Goal: Transaction & Acquisition: Subscribe to service/newsletter

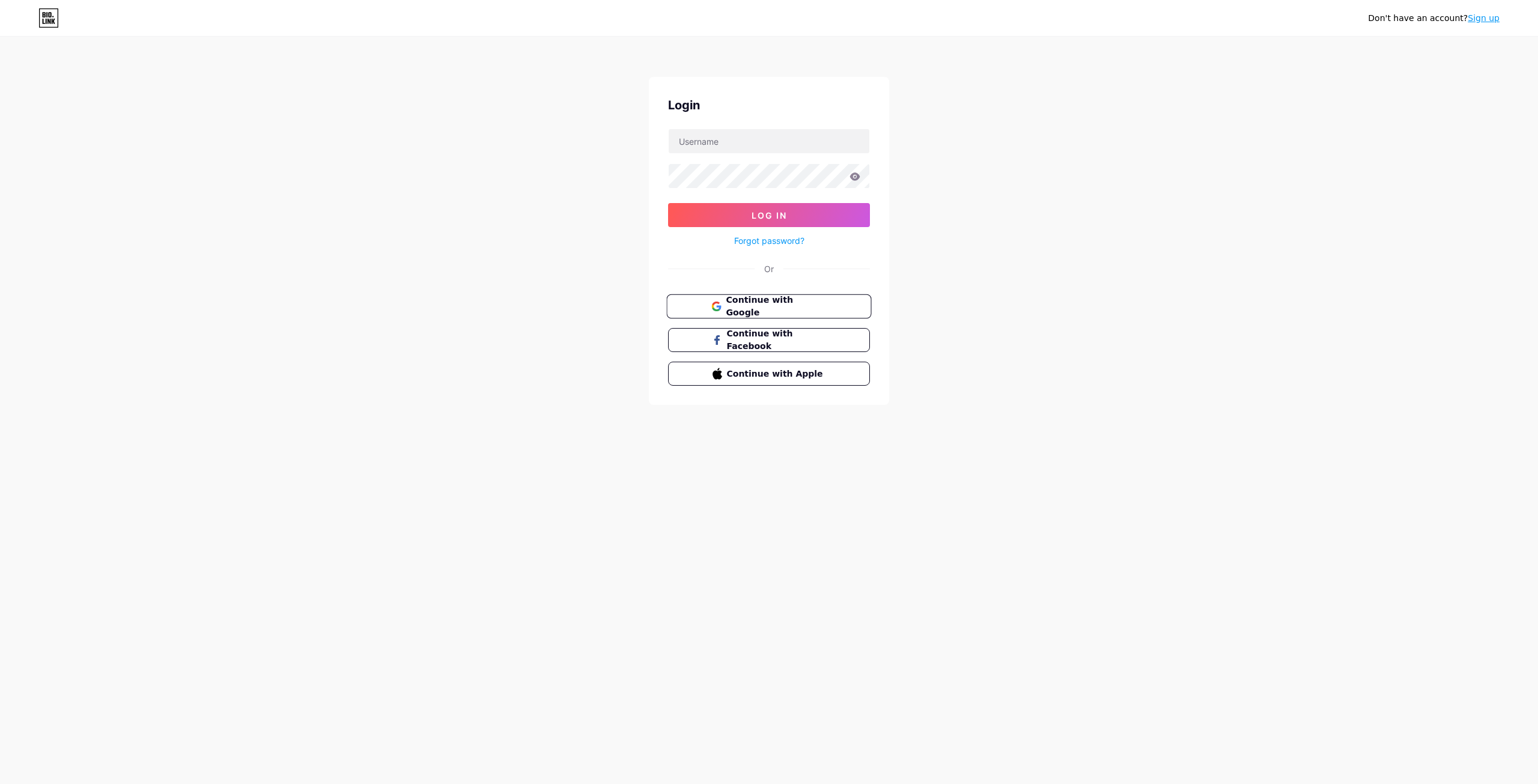
click at [854, 299] on button "Continue with Google" at bounding box center [769, 307] width 205 height 25
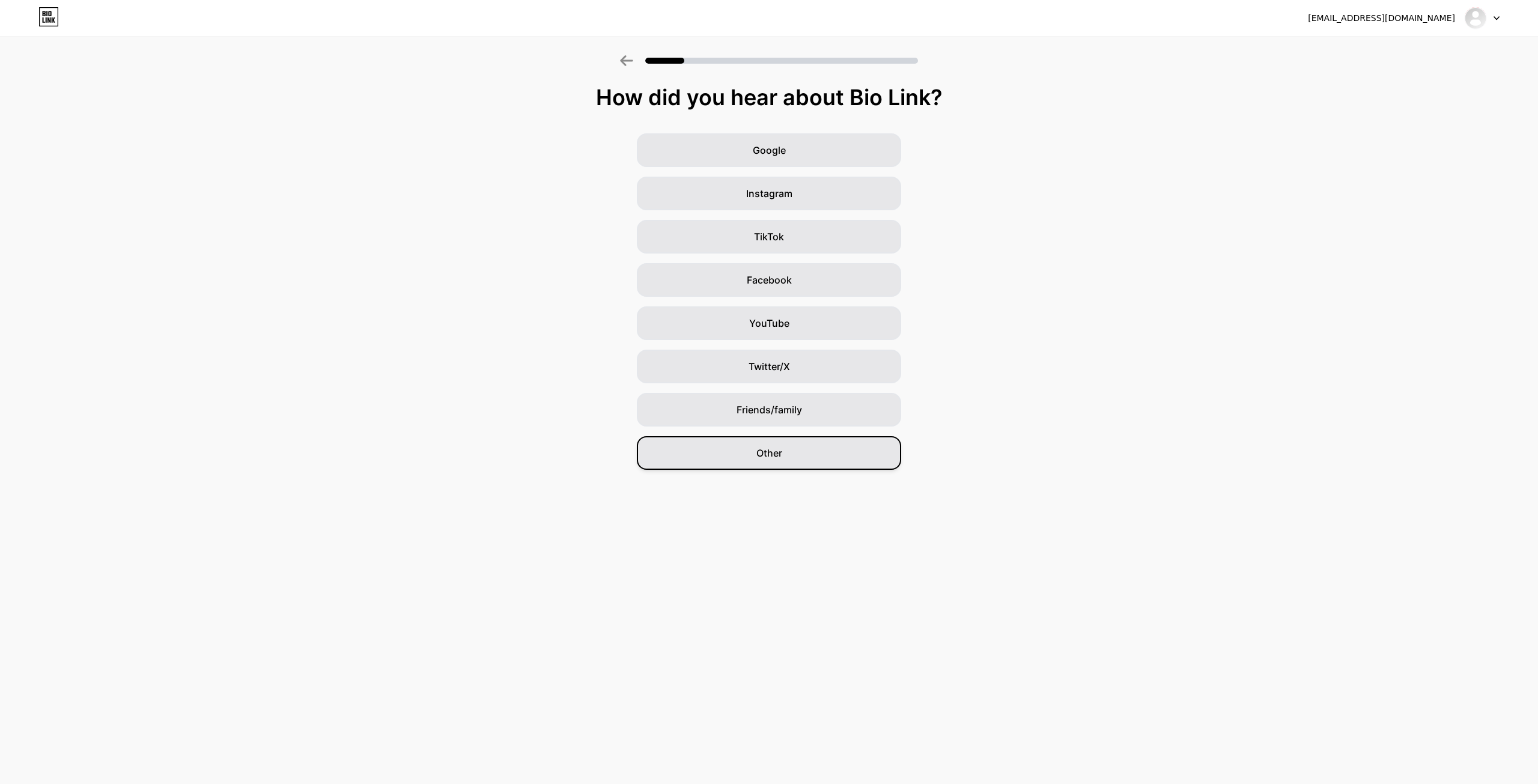
click at [867, 451] on div "Other" at bounding box center [769, 453] width 265 height 34
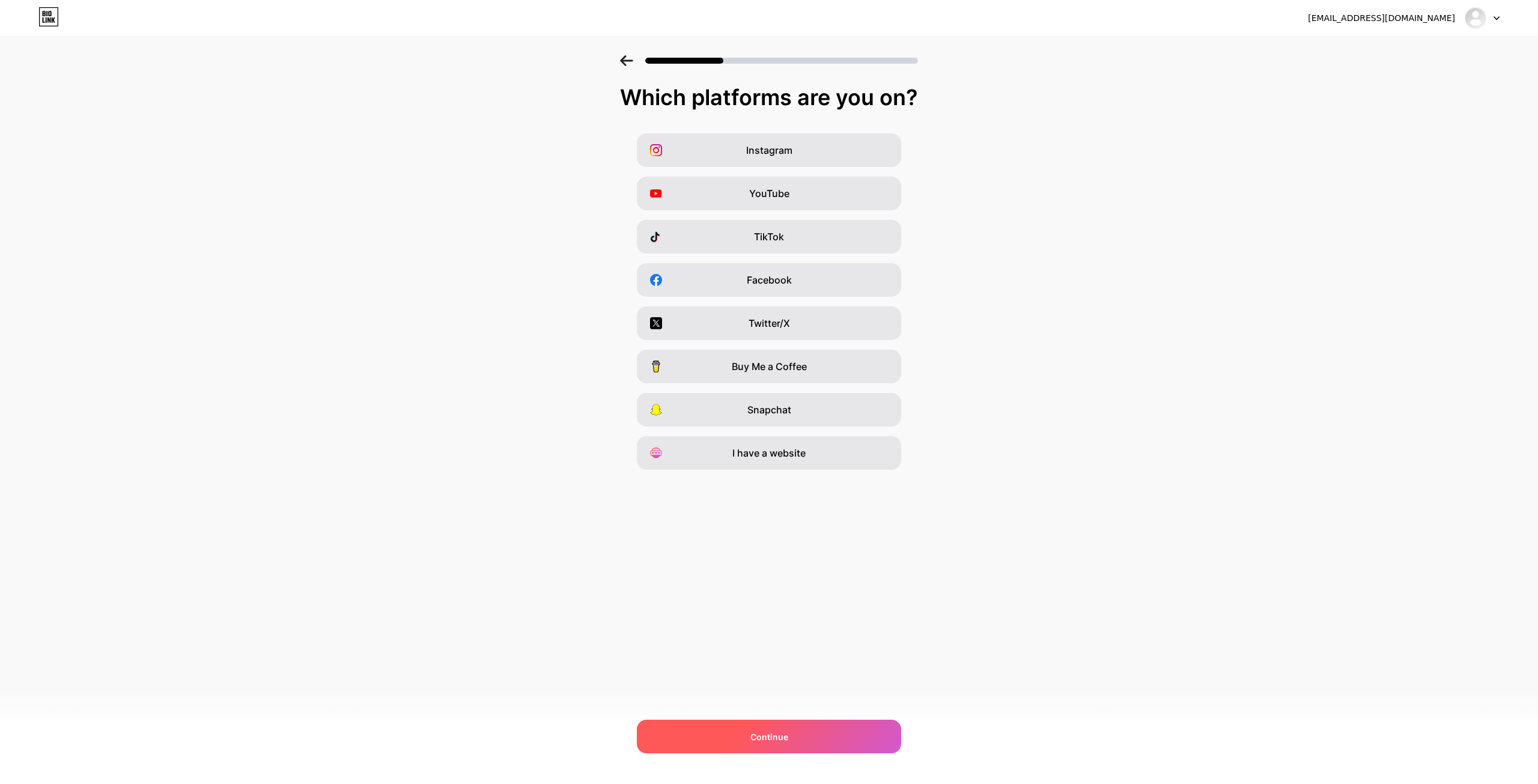
click at [827, 738] on div "Continue" at bounding box center [769, 736] width 265 height 34
click at [827, 740] on div "Continue" at bounding box center [769, 736] width 265 height 34
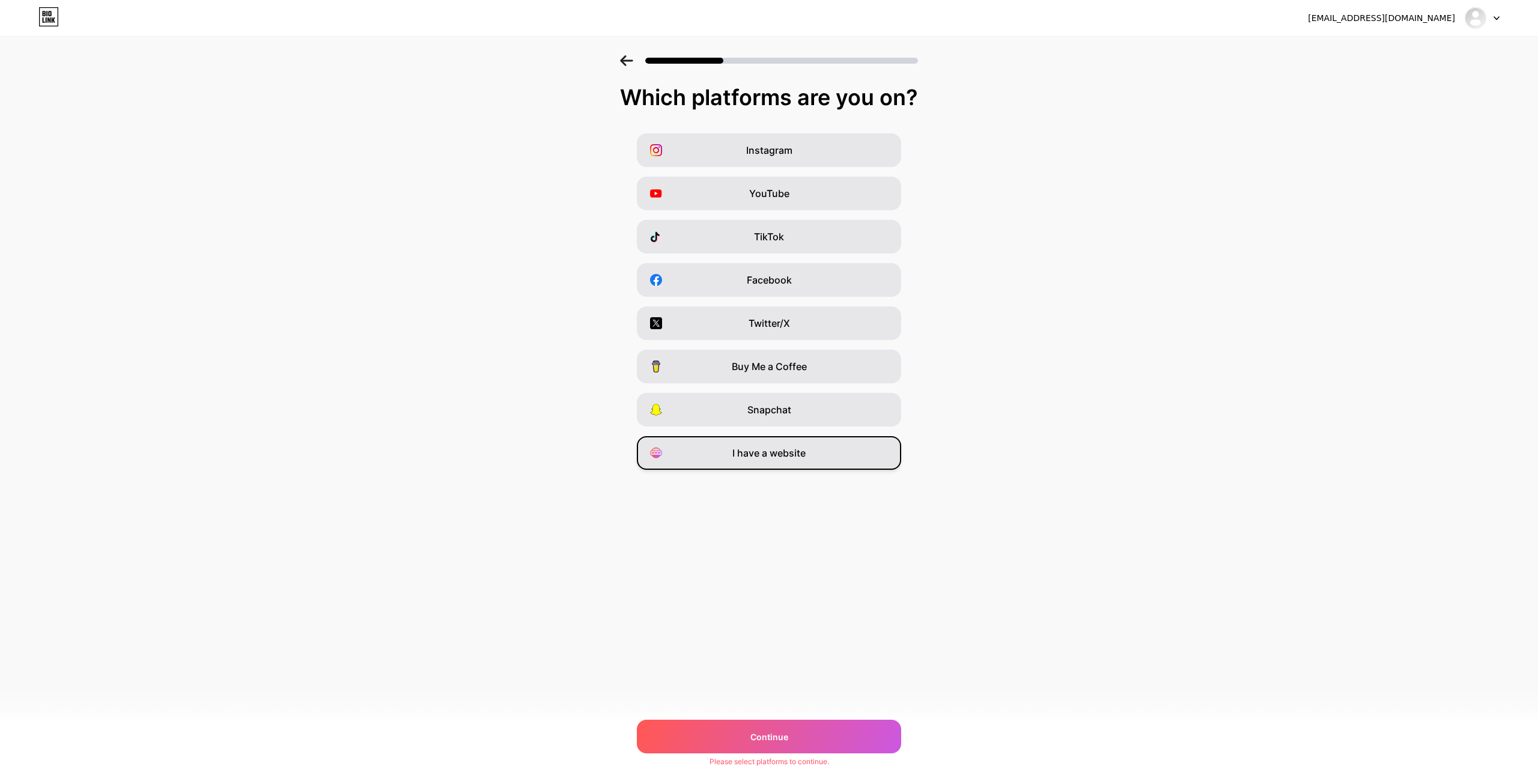
click at [794, 455] on span "I have a website" at bounding box center [769, 453] width 73 height 15
click at [792, 733] on div "Continue" at bounding box center [769, 736] width 265 height 34
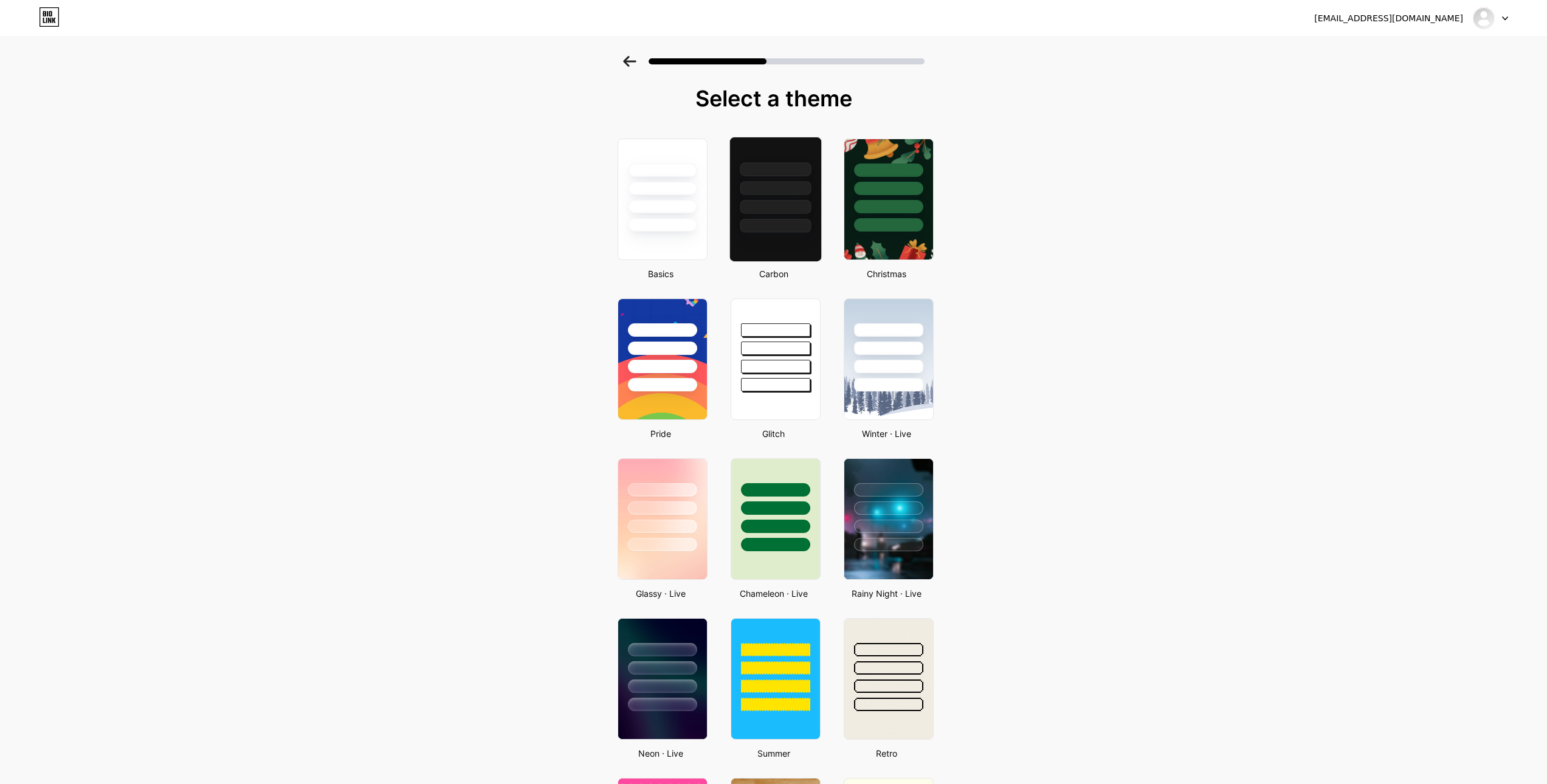
click at [782, 254] on div at bounding box center [775, 199] width 93 height 125
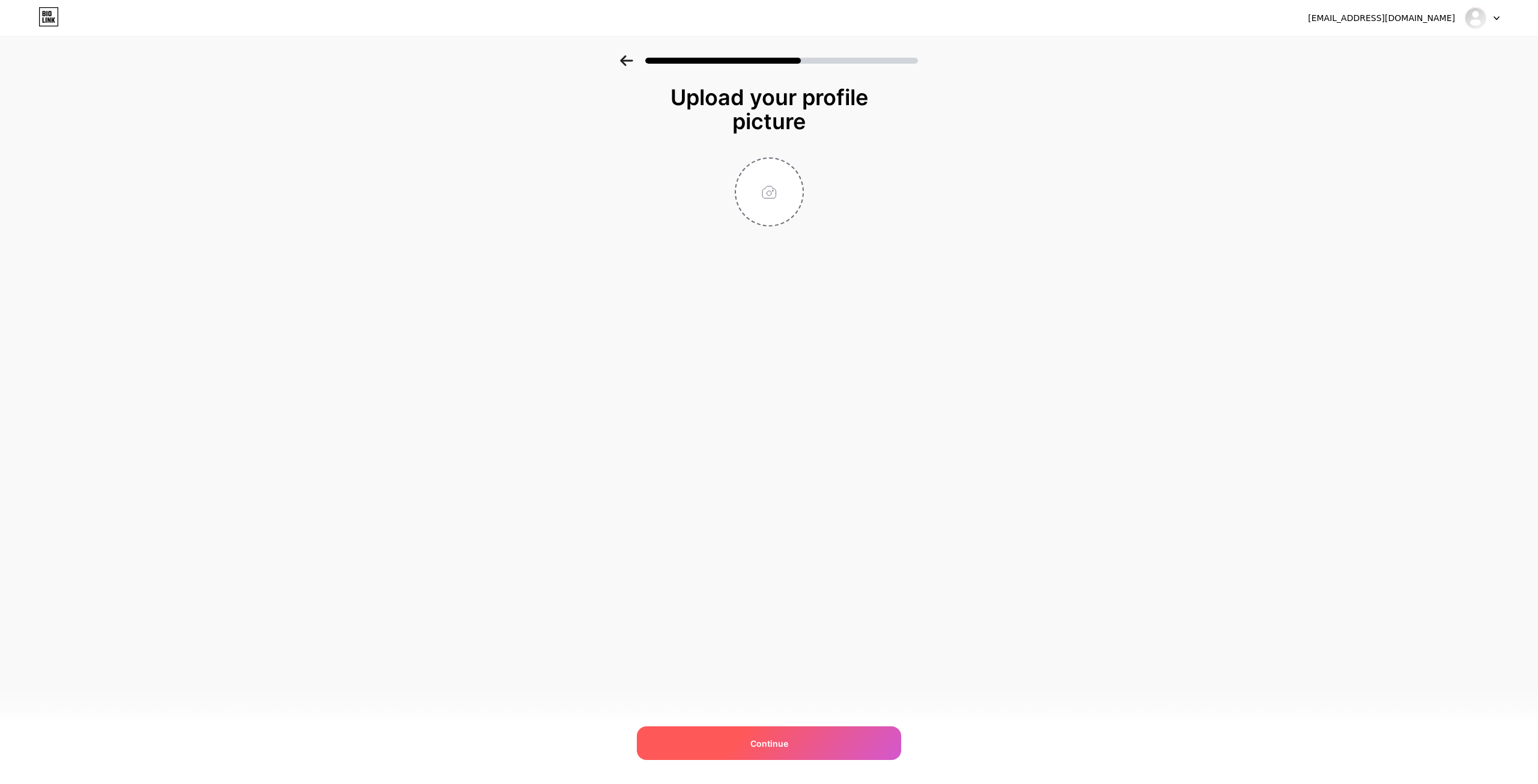
click at [822, 733] on div "Continue" at bounding box center [769, 743] width 265 height 34
click at [814, 721] on div "kaptohehot@gmail.com Logout Link Copied Upload your profile picture Please uplo…" at bounding box center [769, 392] width 1538 height 784
click at [811, 738] on div "Continue" at bounding box center [769, 743] width 265 height 34
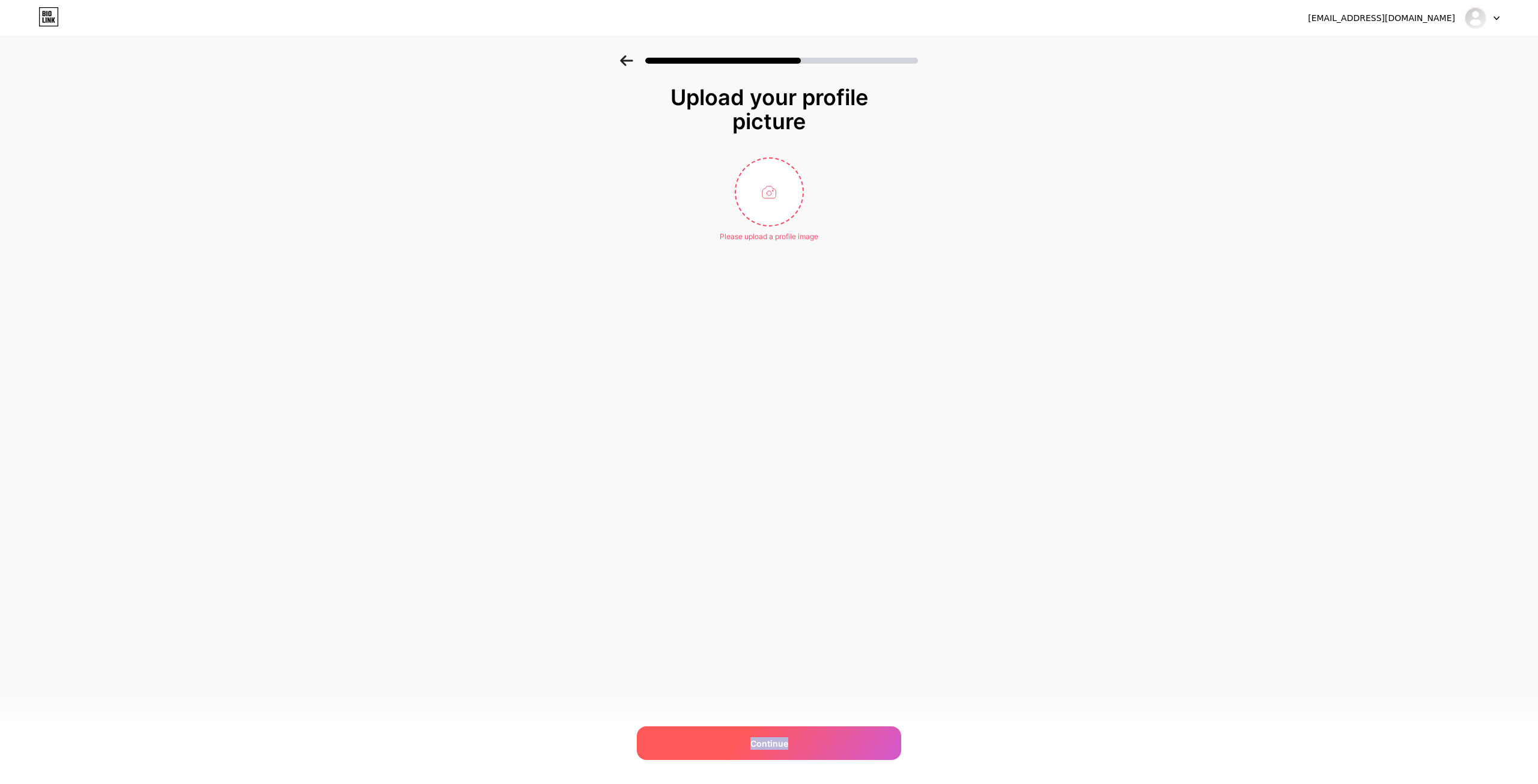
click at [811, 738] on div "Continue" at bounding box center [769, 743] width 265 height 34
click at [928, 492] on div "kaptohehot@gmail.com Logout Link Copied Upload your profile picture Please uplo…" at bounding box center [769, 392] width 1538 height 784
click at [1424, 27] on div "kaptohehot@gmail.com Logout" at bounding box center [769, 18] width 1538 height 36
click at [1424, 19] on div "[EMAIL_ADDRESS][DOMAIN_NAME]" at bounding box center [1381, 18] width 148 height 12
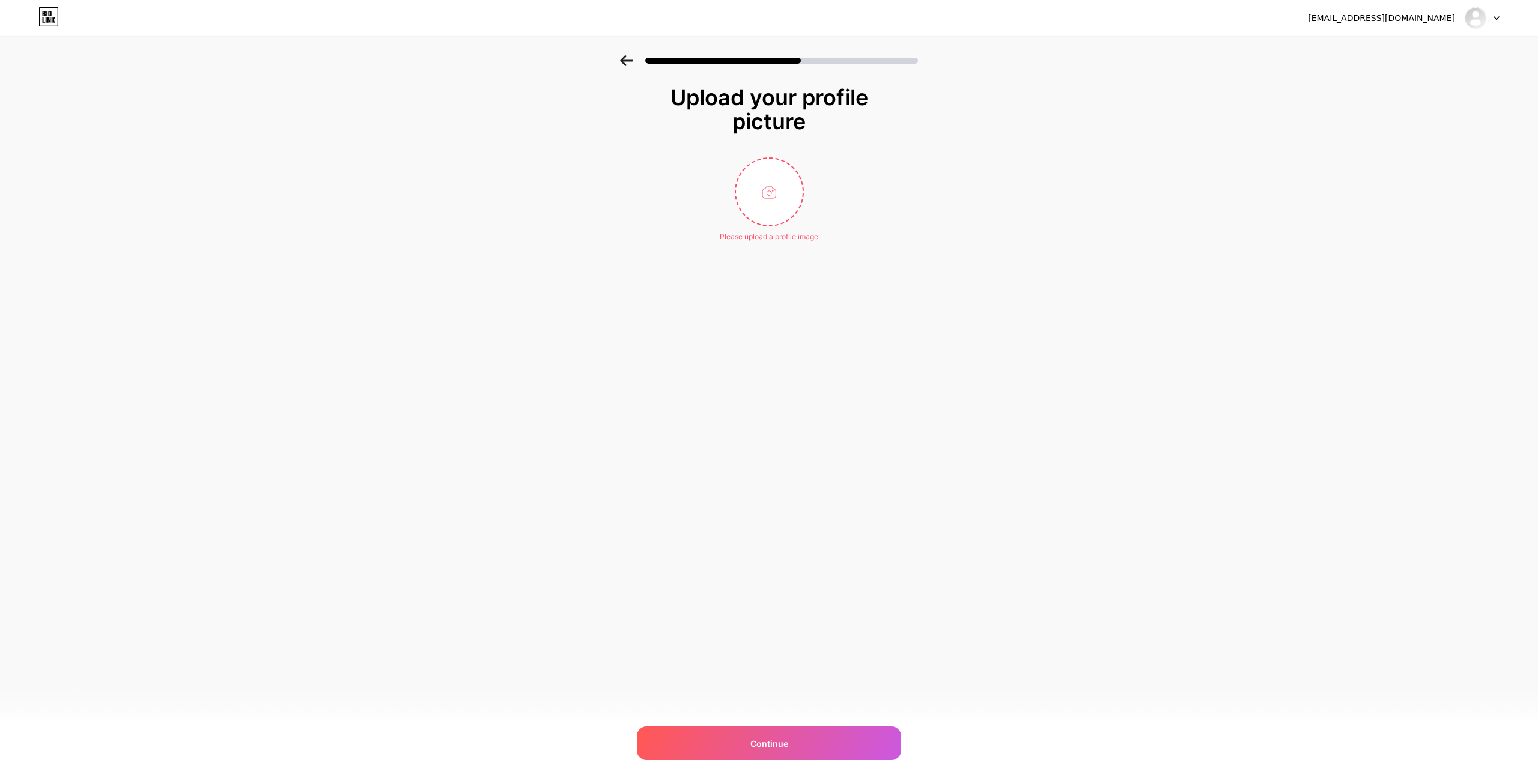
click at [1498, 21] on div at bounding box center [1483, 17] width 35 height 21
click at [1196, 178] on div "Upload your profile picture Please upload a profile image Continue" at bounding box center [769, 179] width 1538 height 247
click at [768, 205] on input "file" at bounding box center [770, 192] width 67 height 66
type input "C:\fakepath\T.png"
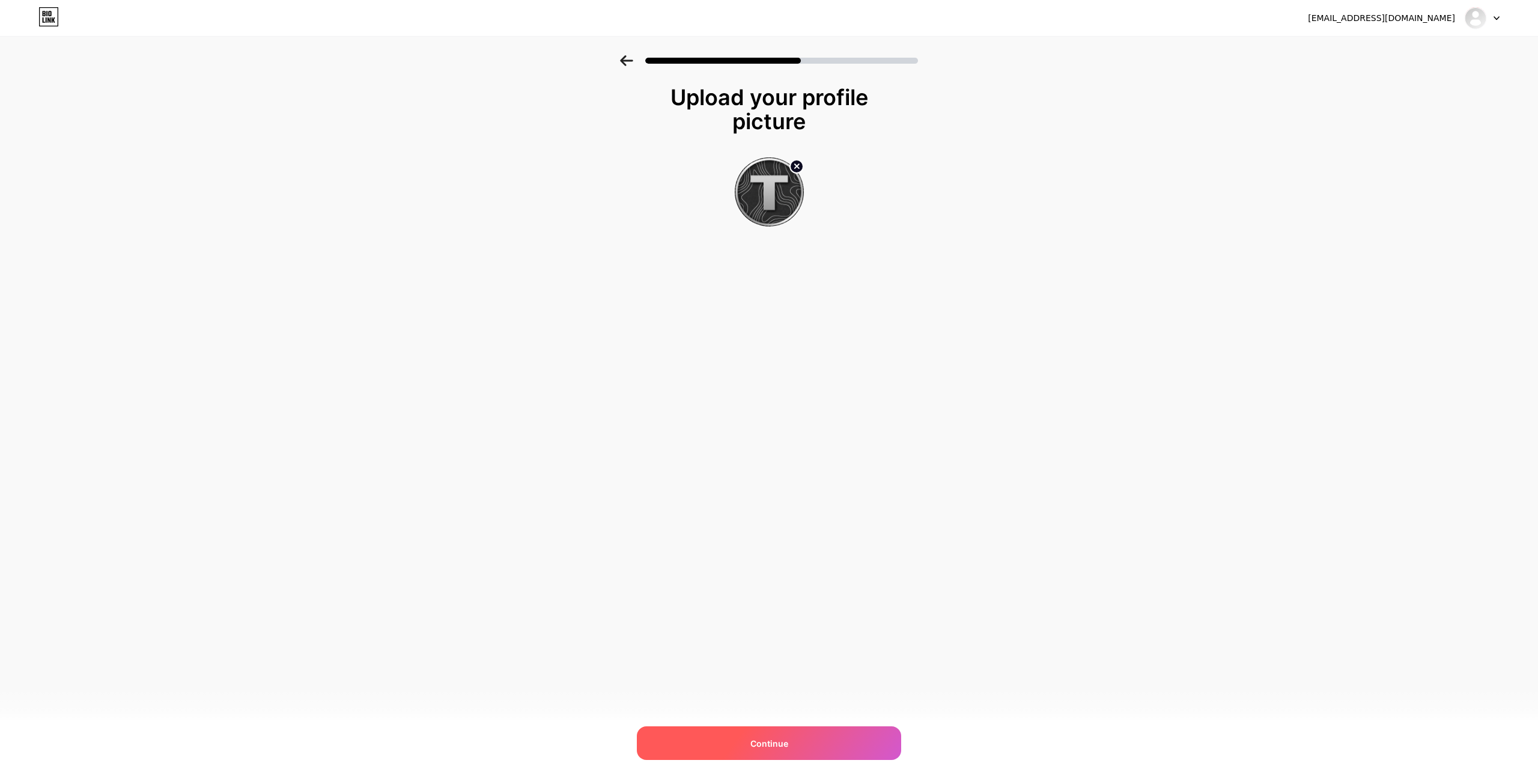
click at [813, 740] on div "Continue" at bounding box center [769, 743] width 265 height 34
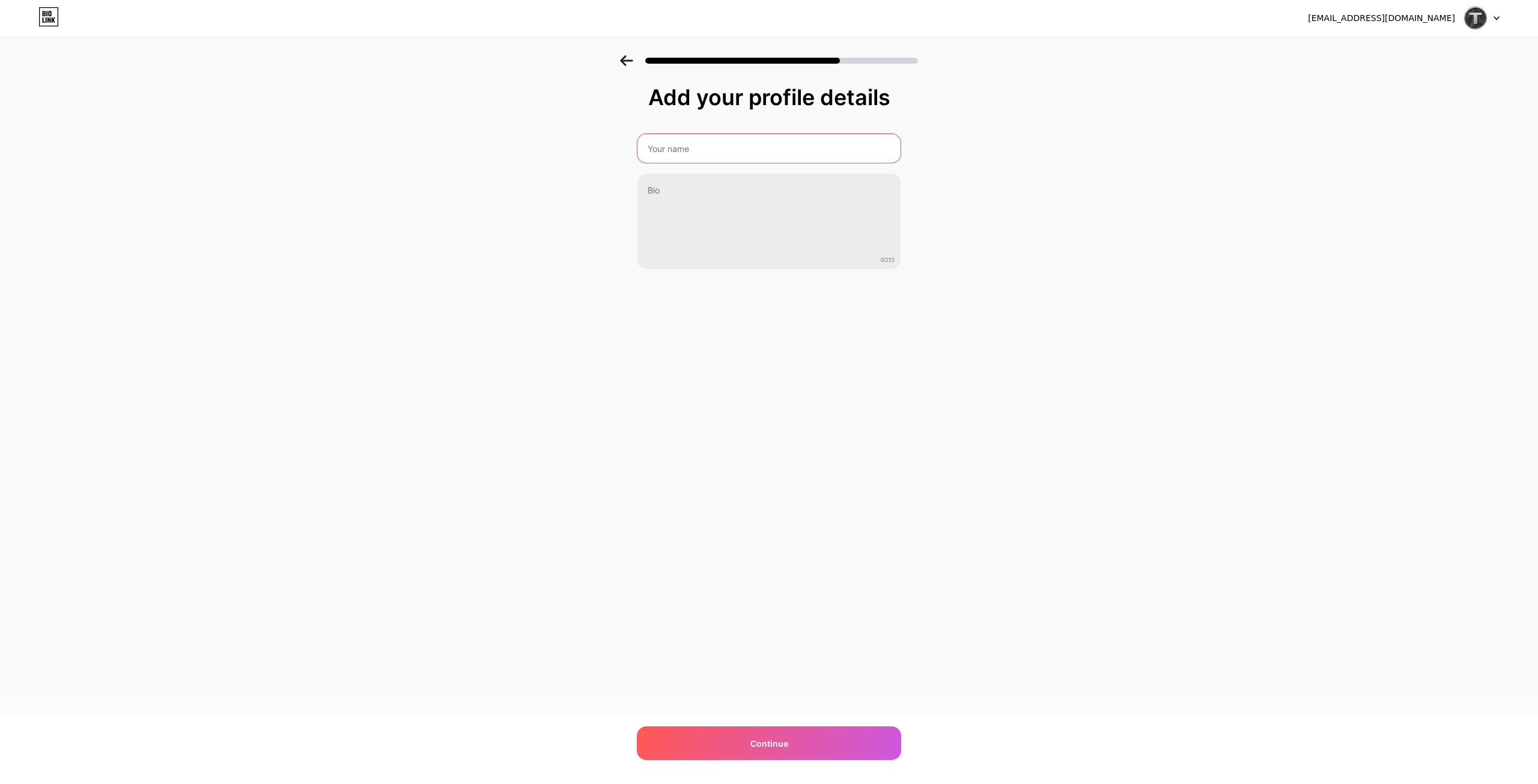
click at [707, 152] on input "text" at bounding box center [769, 148] width 263 height 29
type input "tvinsov"
click at [765, 760] on div "kaptohehot@gmail.com Logout Link Copied Add your profile details tvinsov 0/255 …" at bounding box center [769, 392] width 1538 height 784
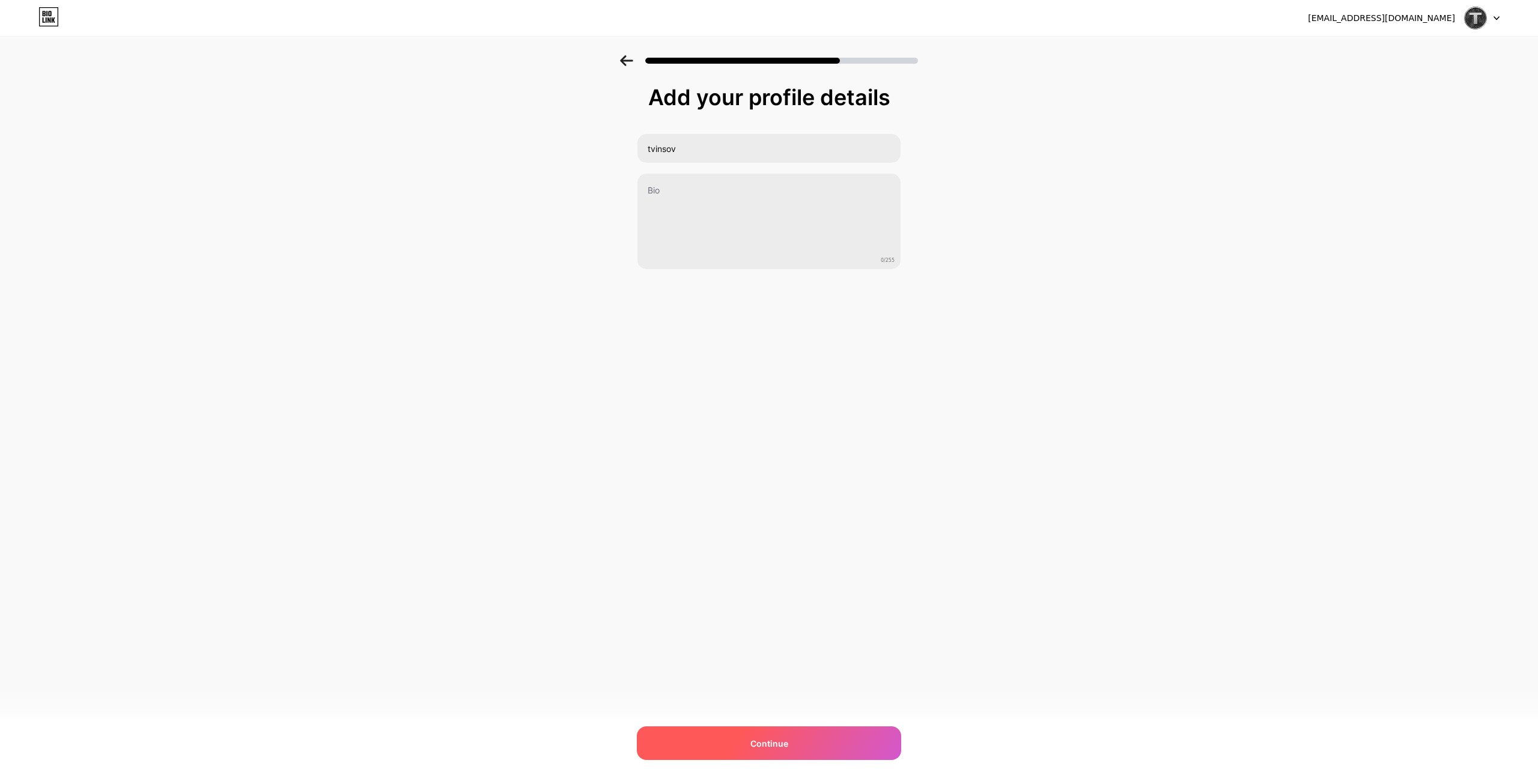
click at [762, 745] on span "Continue" at bounding box center [769, 743] width 38 height 12
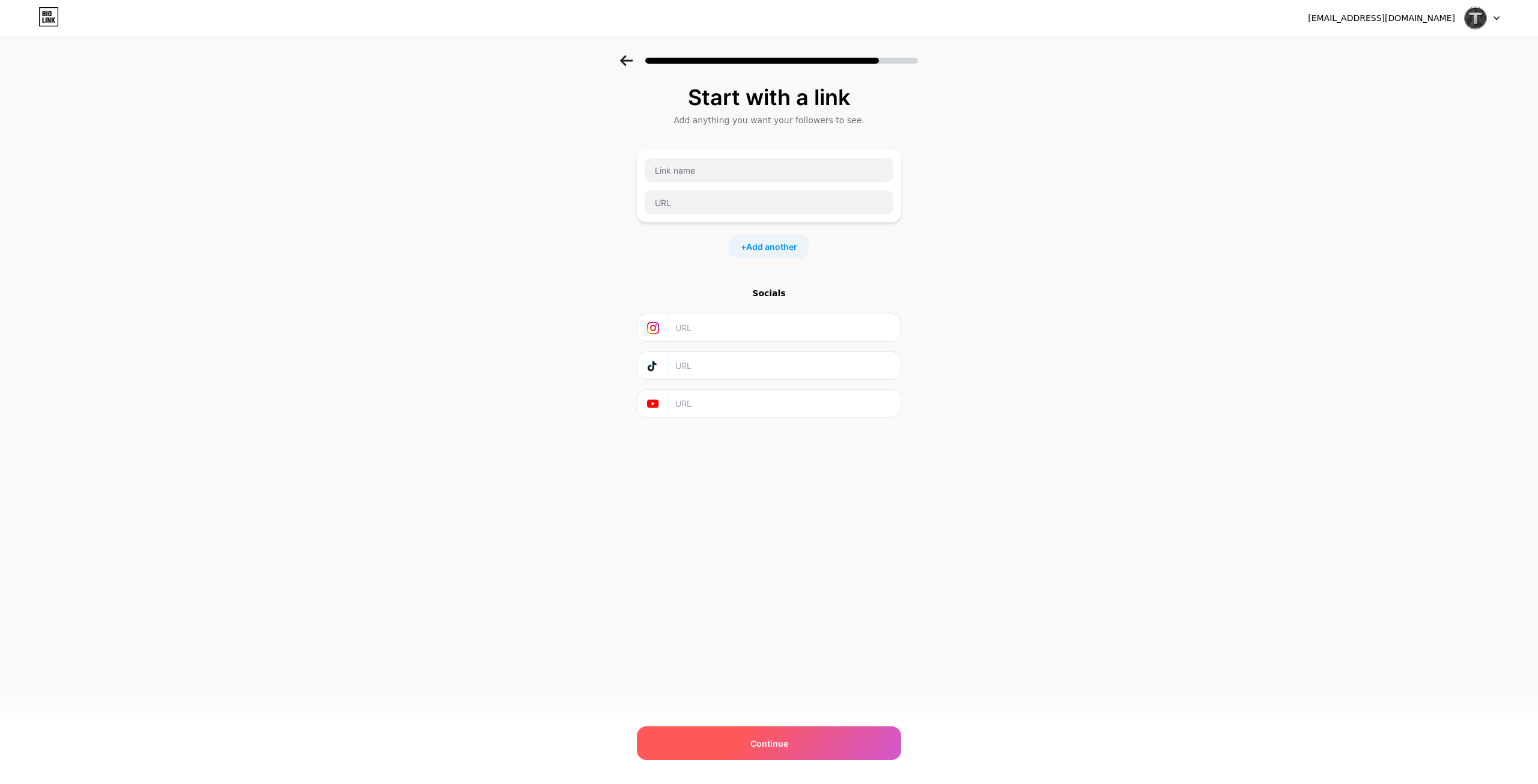
click at [774, 743] on span "Continue" at bounding box center [769, 743] width 38 height 12
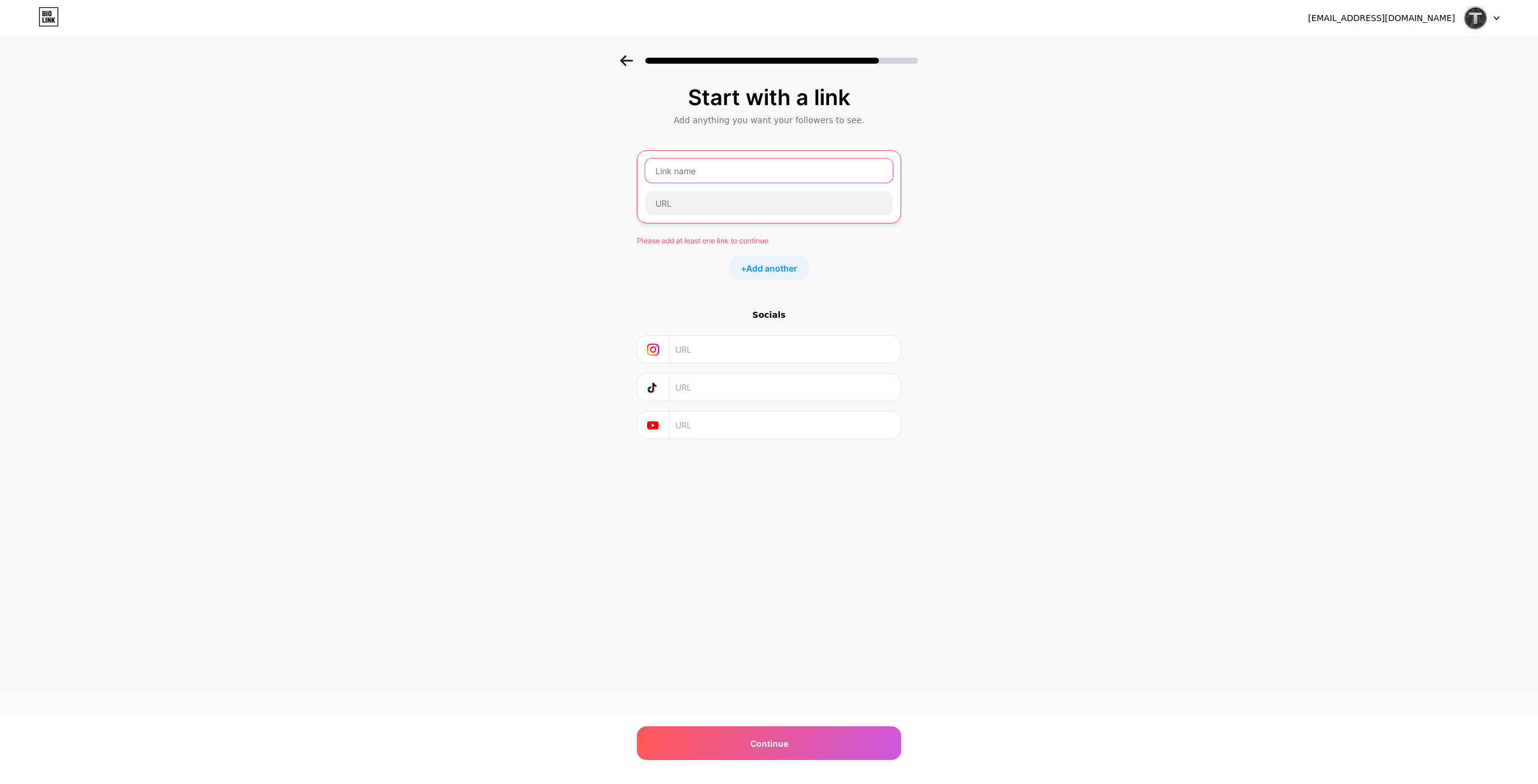
click at [689, 173] on input "text" at bounding box center [769, 170] width 247 height 24
type input "Steam"
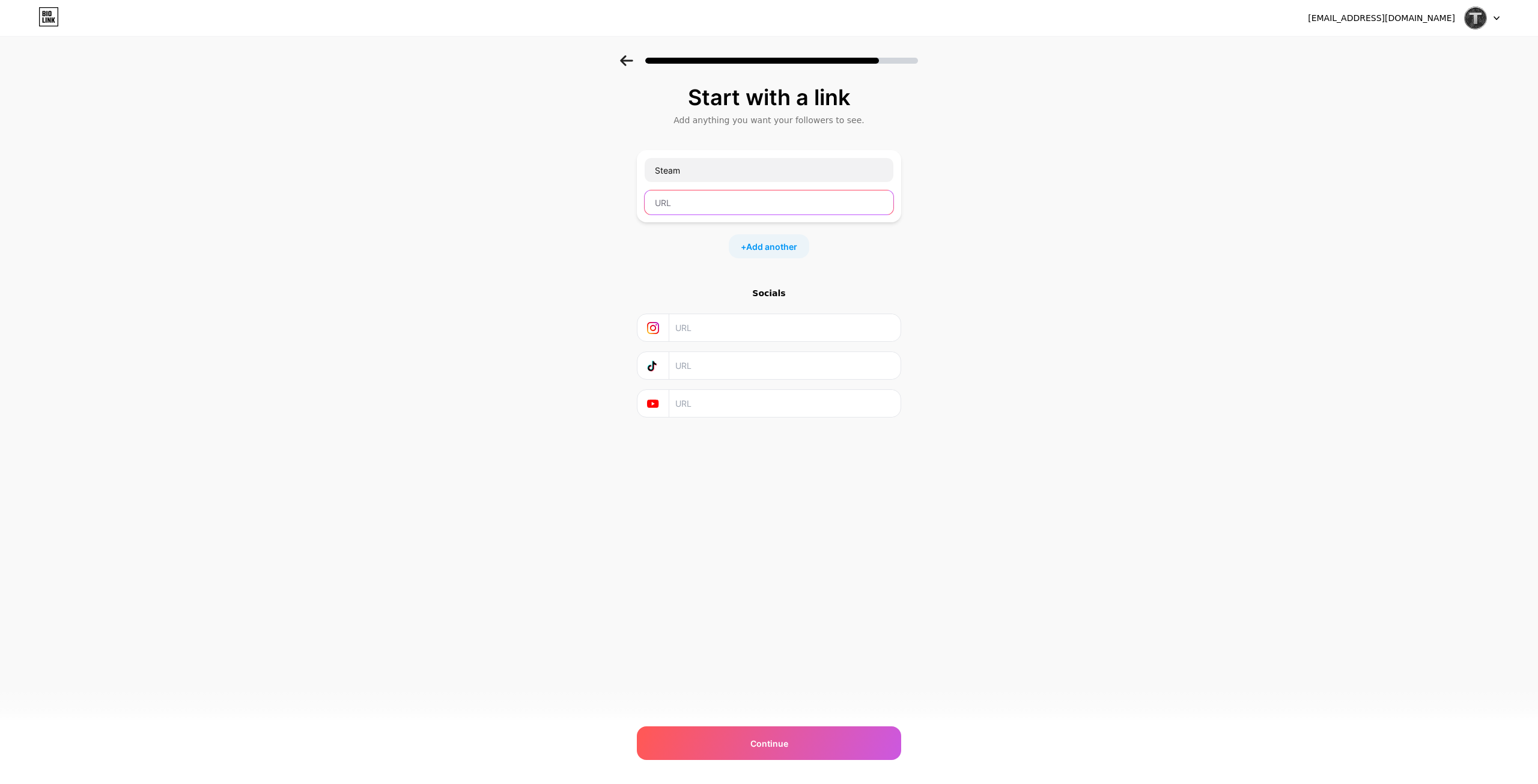
click at [687, 208] on input "text" at bounding box center [769, 202] width 249 height 24
paste input "https://linktr.ee/tvinsov"
type input "https://linktr.ee/tvinsov"
drag, startPoint x: 766, startPoint y: 199, endPoint x: 596, endPoint y: 213, distance: 170.6
click at [599, 208] on div "Start with a link Add anything you want your followers to see. Steam https://li…" at bounding box center [769, 267] width 1538 height 422
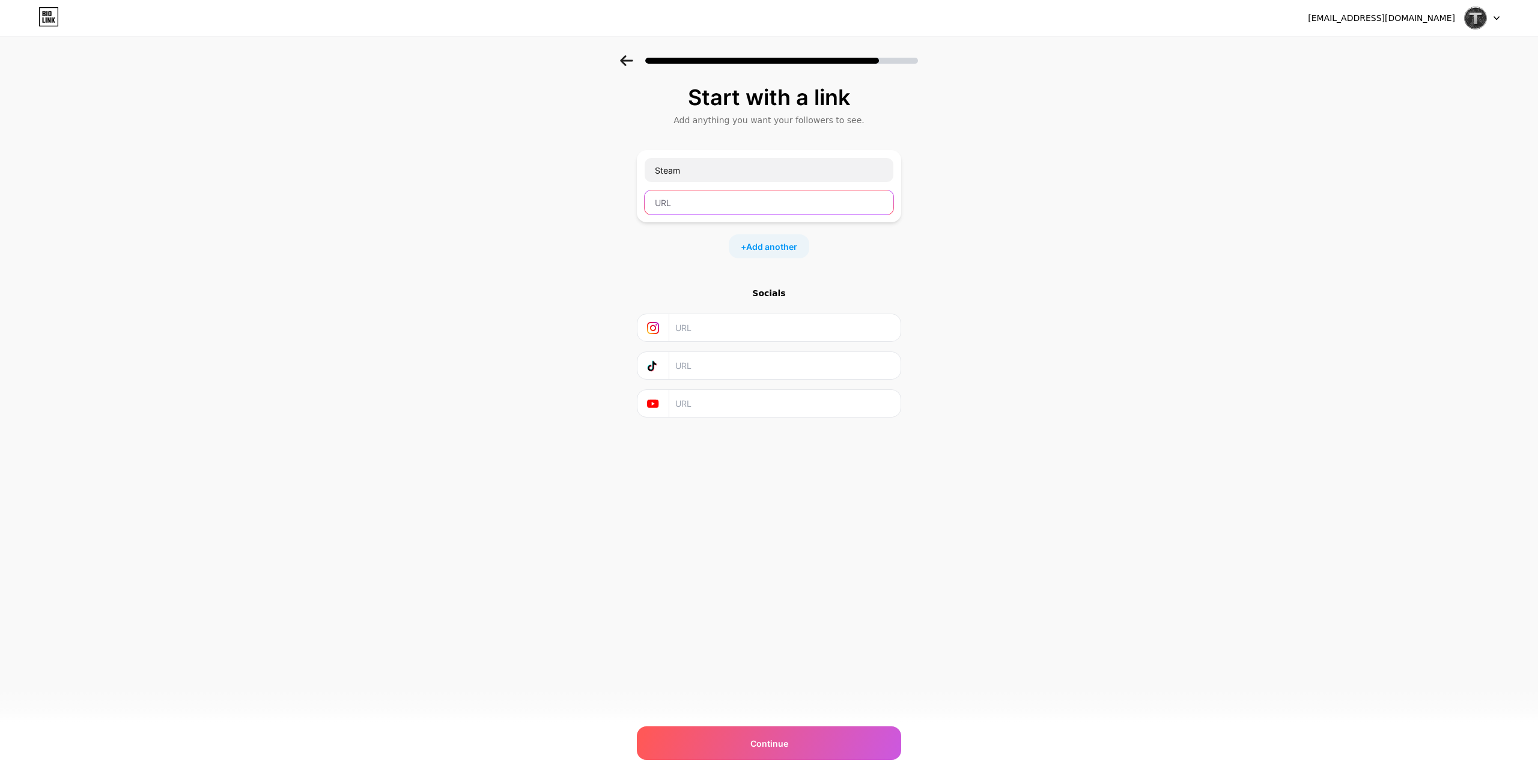
click at [678, 206] on input "text" at bounding box center [769, 202] width 249 height 24
paste input "https://steamcommunity.com/id/tvinsov/"
type input "https://steamcommunity.com/id/tvinsov/"
click at [781, 745] on span "Continue" at bounding box center [769, 743] width 38 height 12
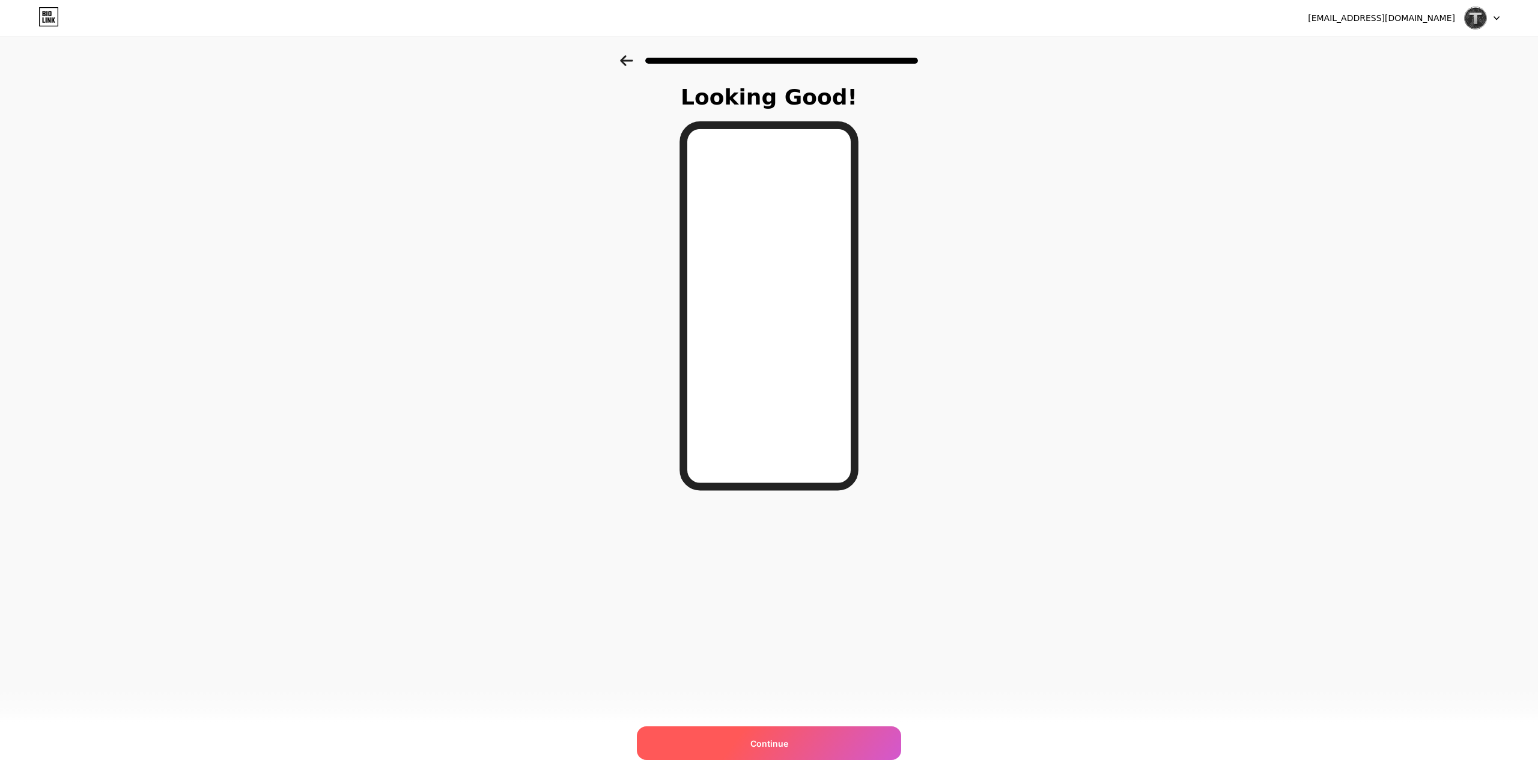
click at [759, 753] on div "Continue" at bounding box center [769, 743] width 265 height 34
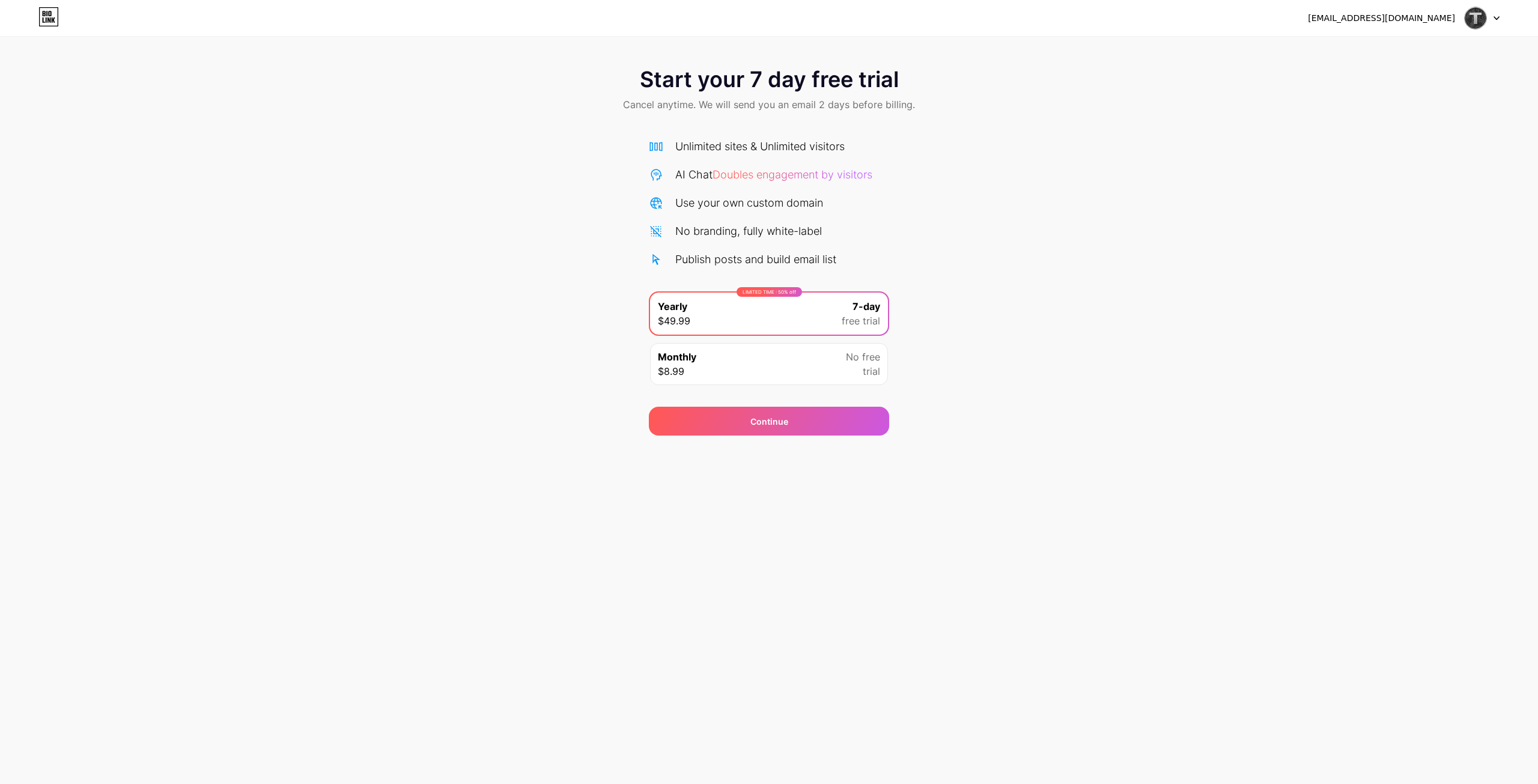
click at [718, 355] on div "Monthly $8.99 No free trial" at bounding box center [769, 364] width 238 height 42
click at [831, 420] on div "Continue" at bounding box center [769, 421] width 240 height 29
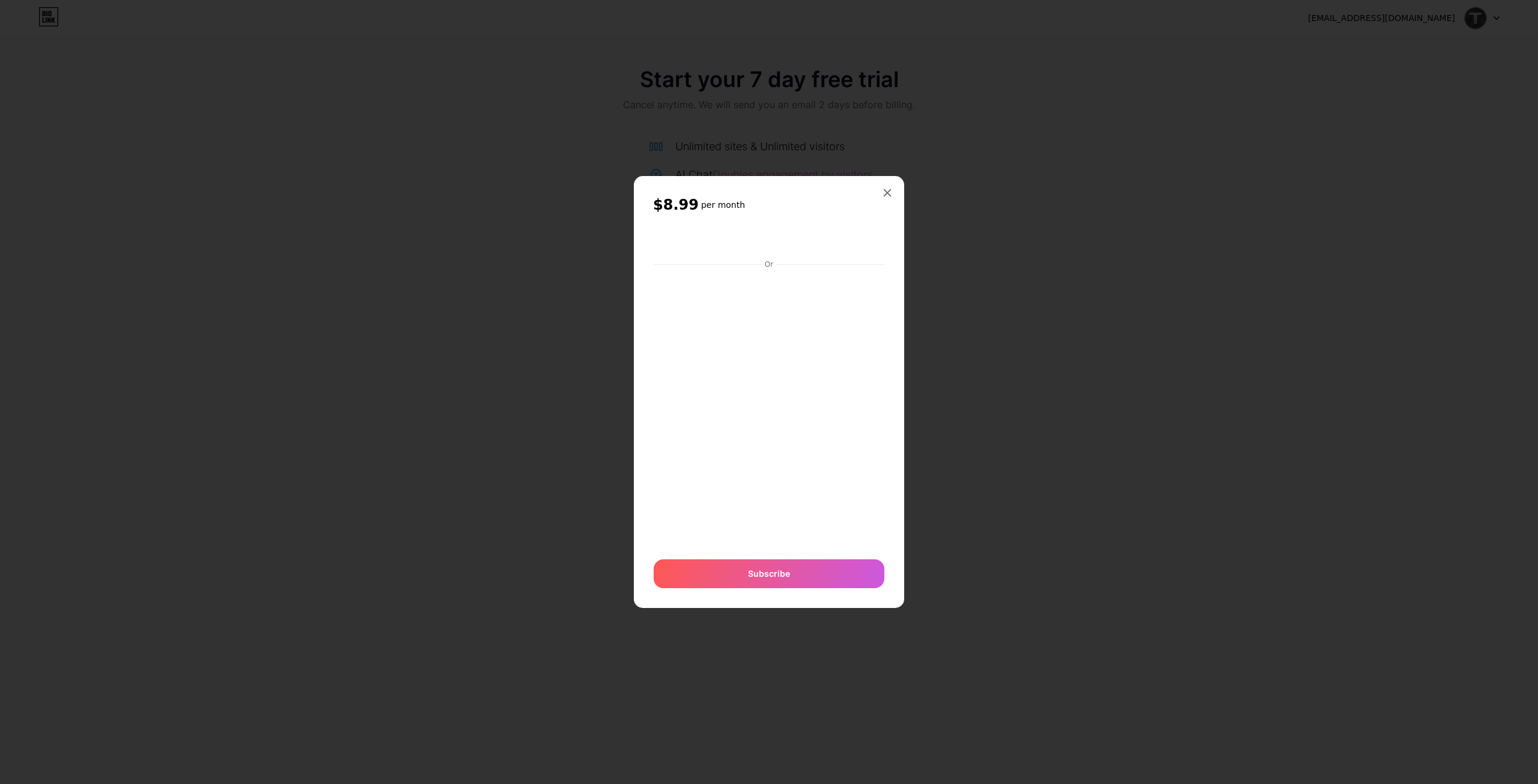
click at [983, 451] on div at bounding box center [769, 392] width 1538 height 784
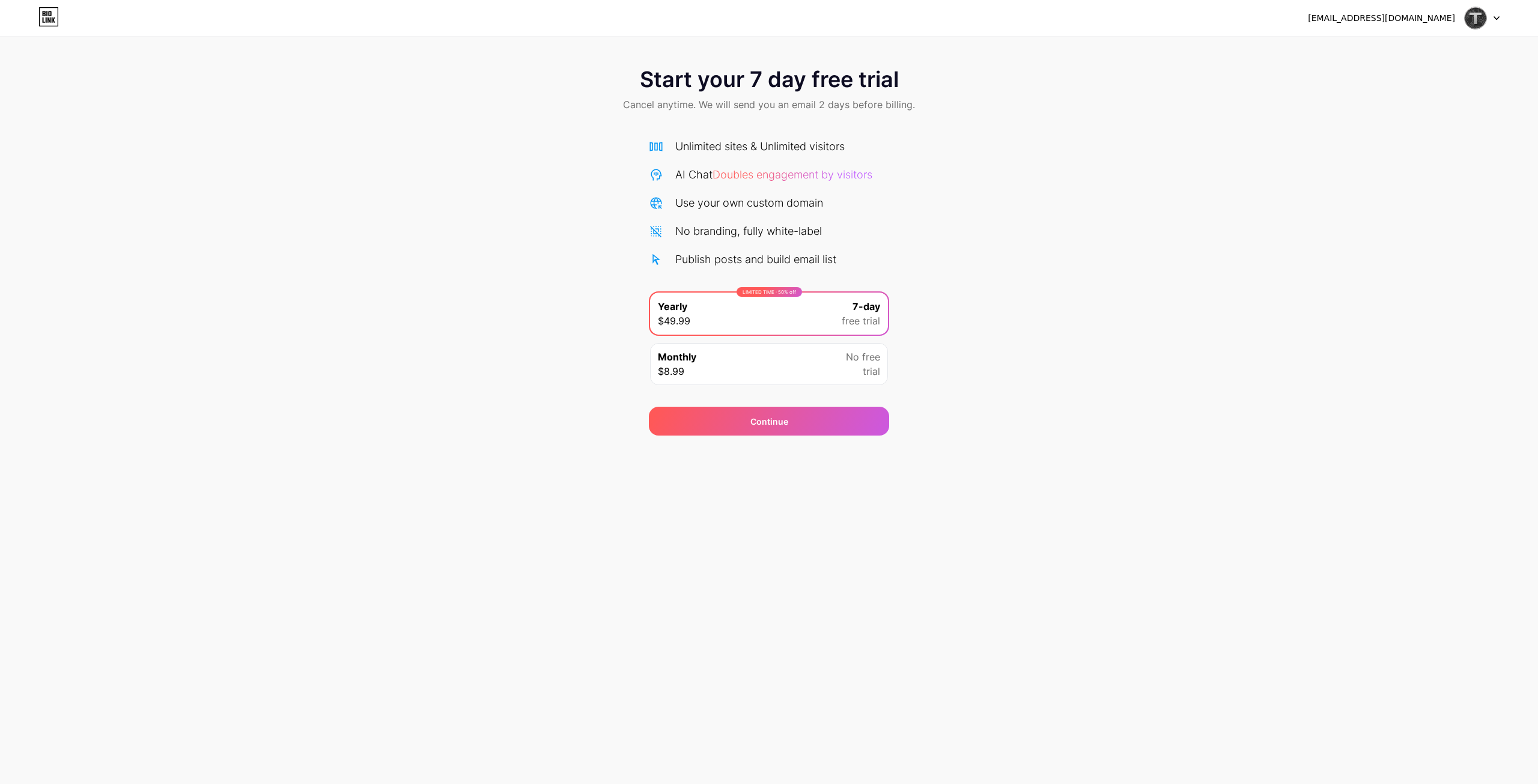
drag, startPoint x: 0, startPoint y: 0, endPoint x: 1230, endPoint y: 188, distance: 1244.3
click at [1230, 188] on div "Start your 7 day free trial Cancel anytime. We will send you an email 2 days be…" at bounding box center [769, 245] width 1538 height 380
click at [1417, 22] on div "kaptohehot@gmail.com" at bounding box center [1381, 18] width 148 height 12
click at [1475, 21] on img at bounding box center [1476, 18] width 23 height 23
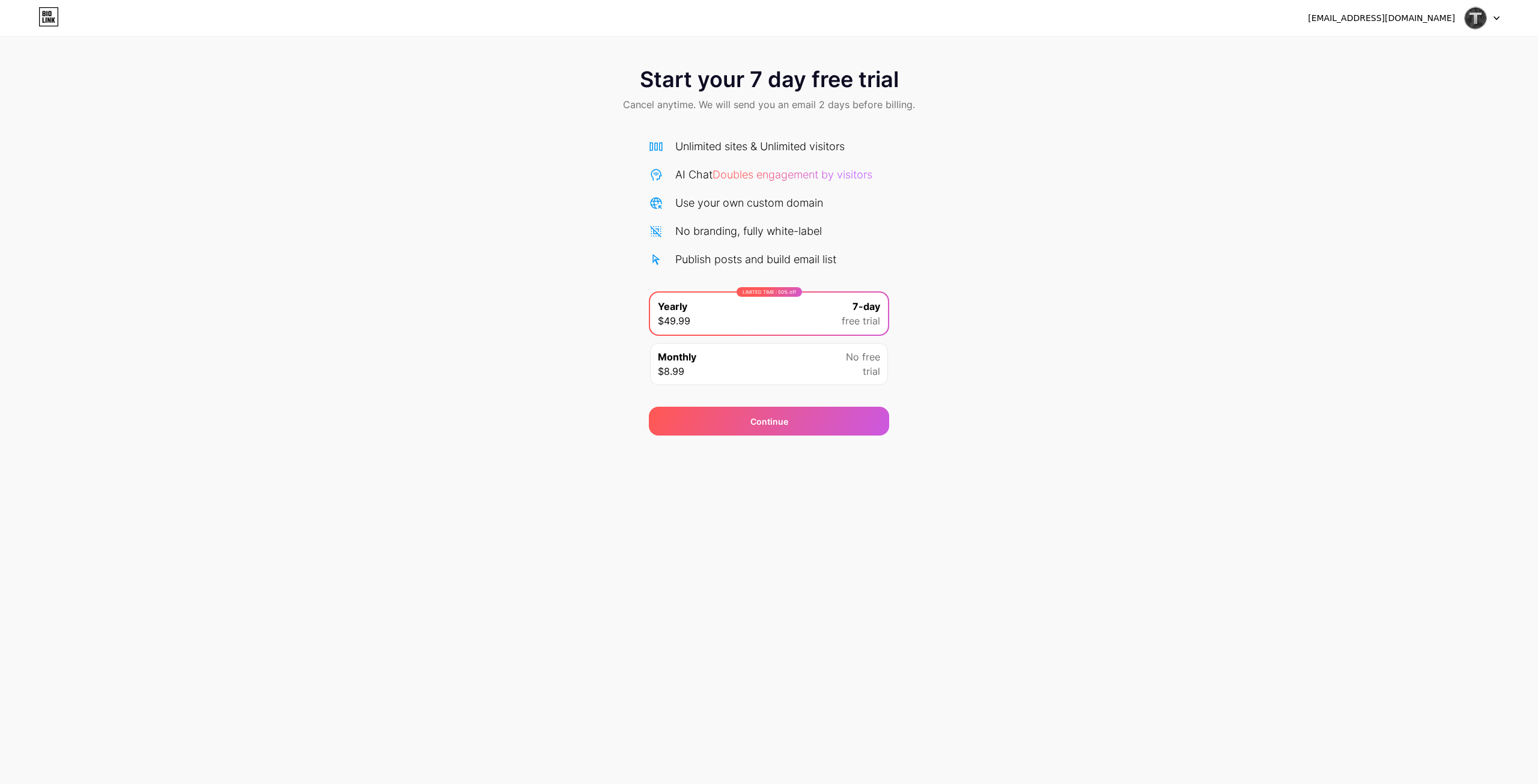
click at [51, 19] on icon at bounding box center [49, 20] width 3 height 6
click at [1053, 276] on div "Start your 7 day free trial Cancel anytime. We will send you an email 2 days be…" at bounding box center [769, 245] width 1538 height 380
click at [717, 413] on div "Continue" at bounding box center [769, 421] width 240 height 29
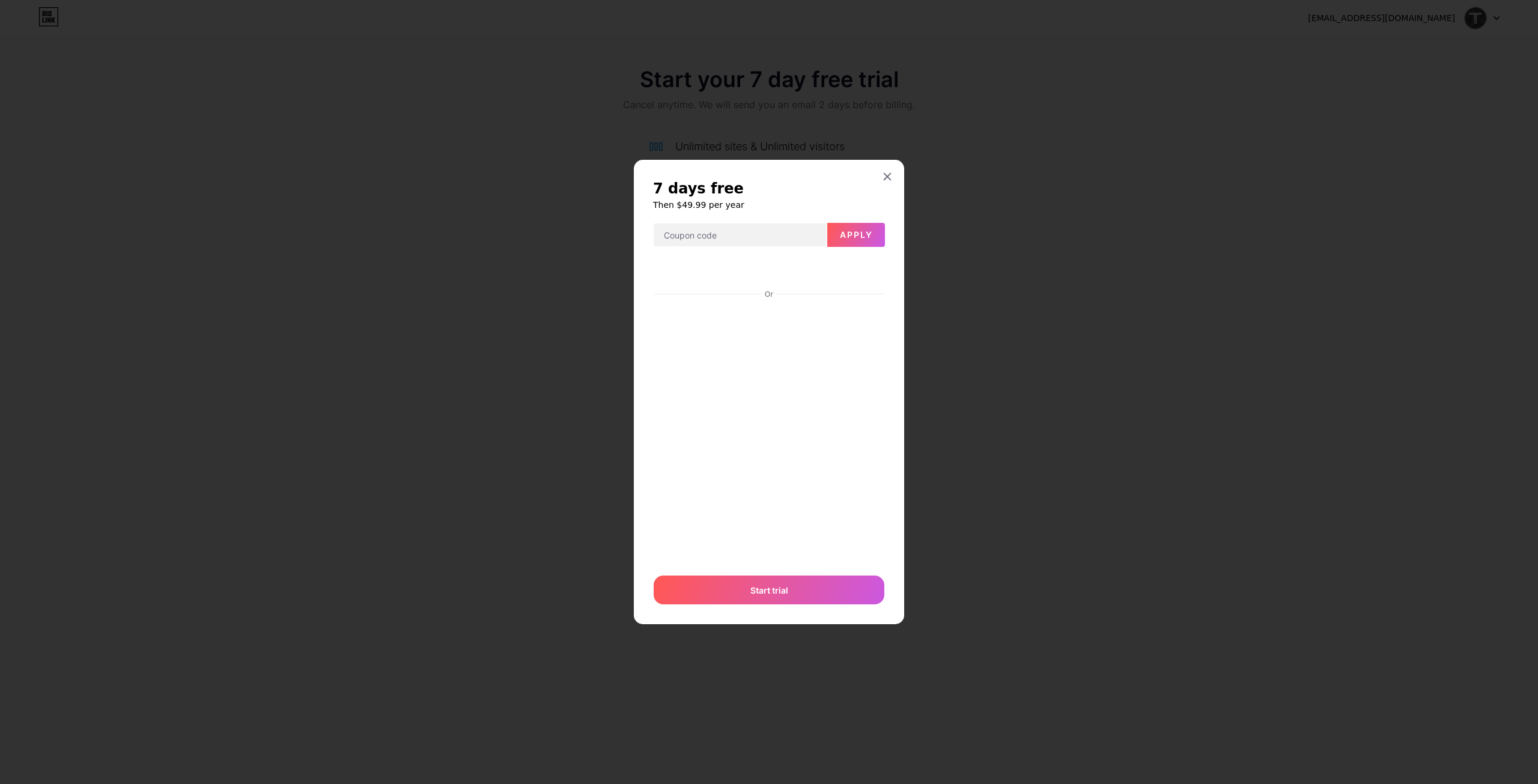
click at [1031, 356] on div at bounding box center [769, 392] width 1538 height 784
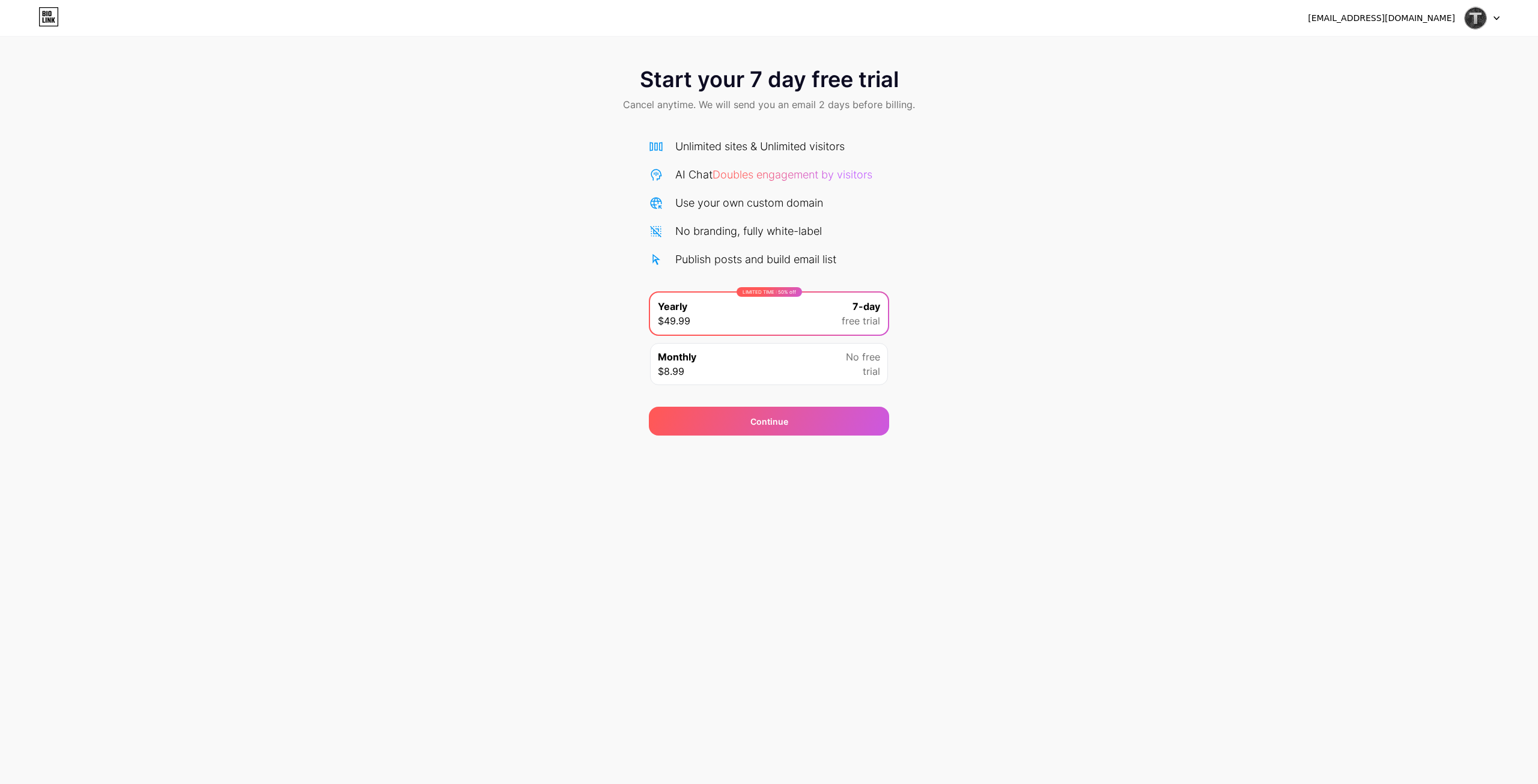
click at [867, 363] on span "No free" at bounding box center [863, 357] width 34 height 15
click at [882, 364] on div "Monthly $8.99 No free trial" at bounding box center [769, 364] width 238 height 42
click at [881, 364] on div "Monthly $8.99 No free trial" at bounding box center [769, 364] width 238 height 42
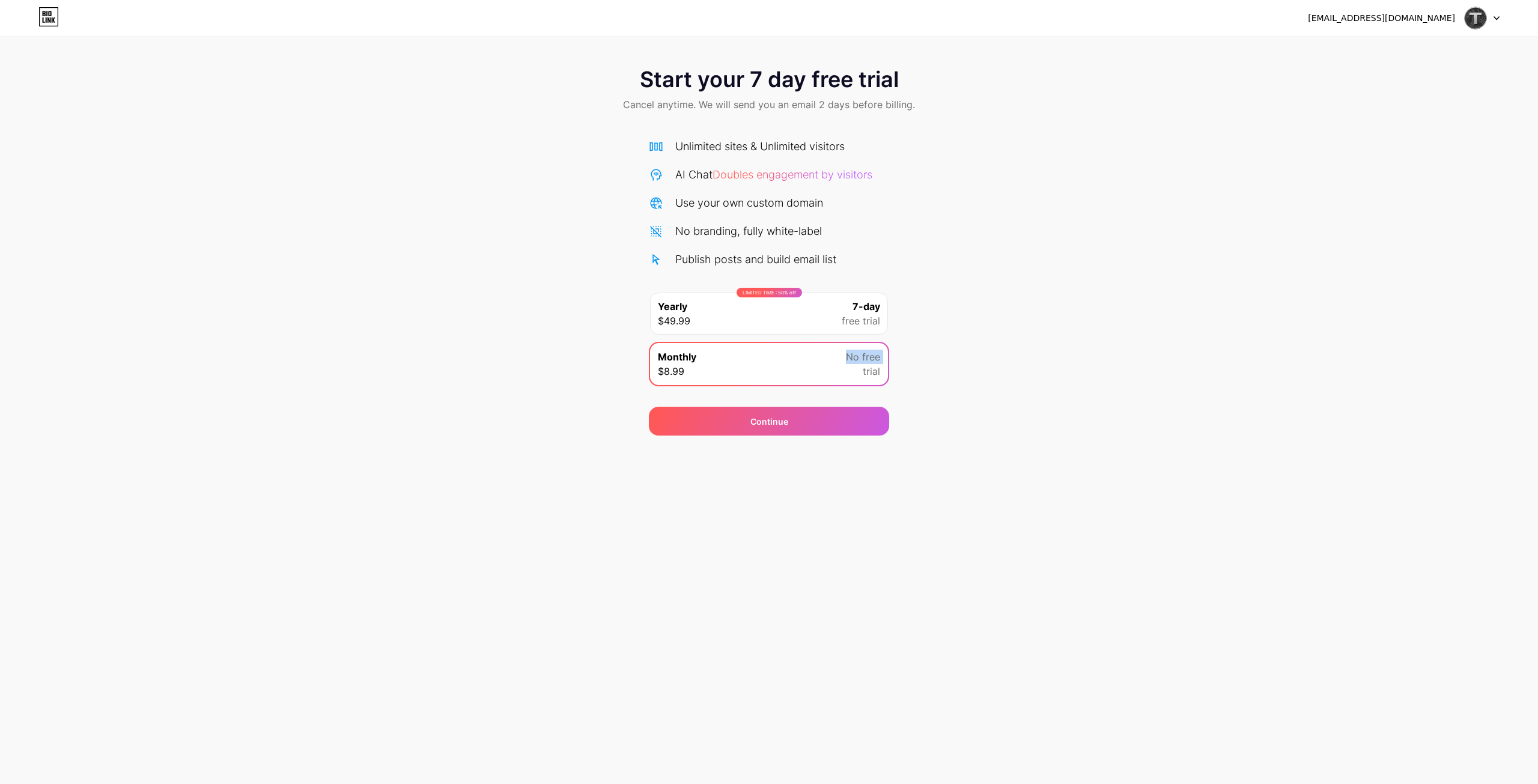
click at [881, 364] on div "Monthly $8.99 No free trial" at bounding box center [769, 364] width 238 height 42
click at [972, 389] on div "Start your 7 day free trial Cancel anytime. We will send you an email 2 days be…" at bounding box center [769, 245] width 1538 height 380
click at [856, 428] on div "Continue" at bounding box center [769, 421] width 240 height 29
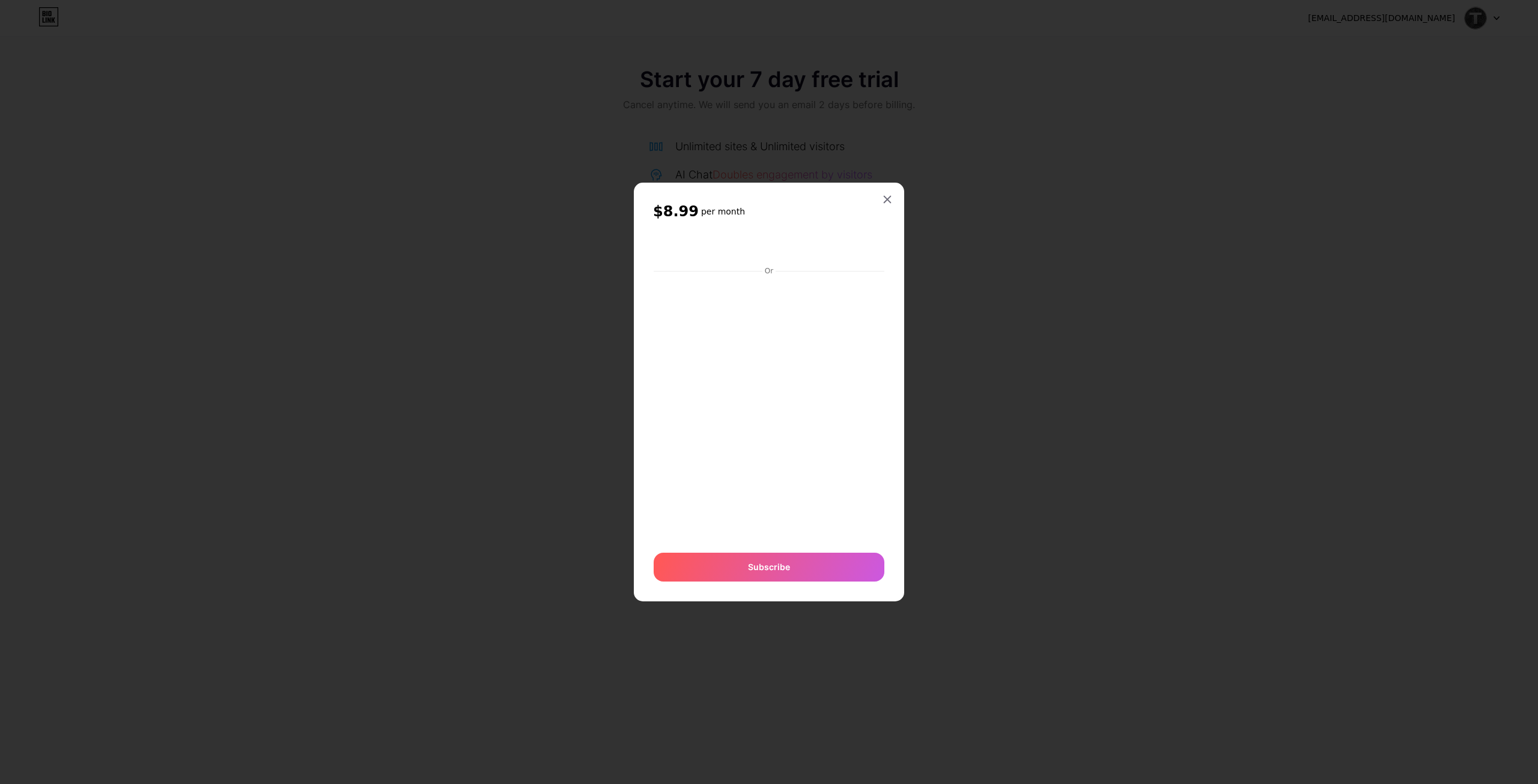
click at [1011, 367] on div at bounding box center [769, 392] width 1538 height 784
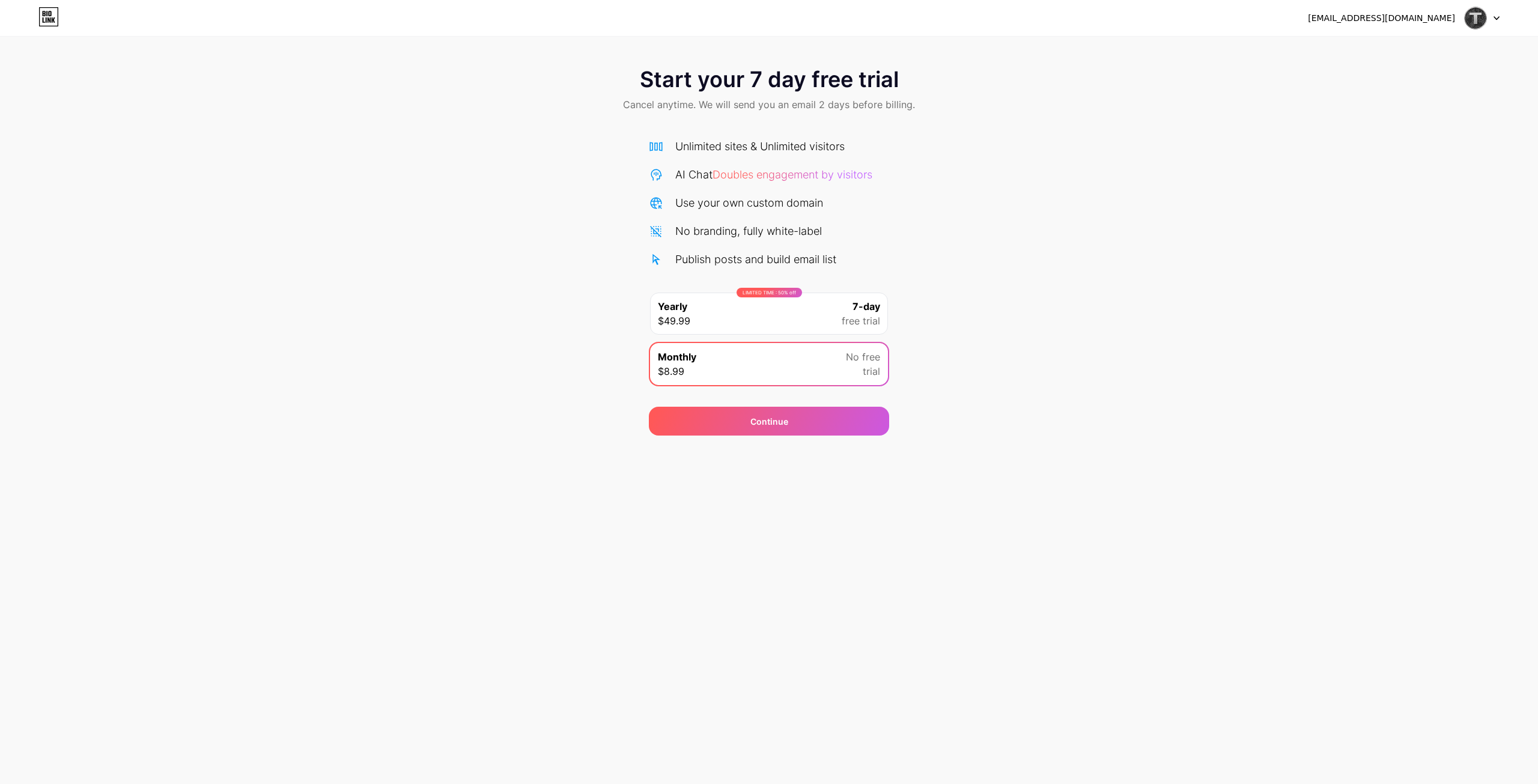
click at [1482, 16] on img at bounding box center [1476, 18] width 23 height 23
click at [1262, 288] on div "Start your 7 day free trial Cancel anytime. We will send you an email 2 days be…" at bounding box center [769, 245] width 1538 height 380
click at [1467, 27] on span at bounding box center [1476, 18] width 23 height 23
click at [1423, 52] on li "Logout" at bounding box center [1424, 49] width 149 height 33
